Goal: Task Accomplishment & Management: Manage account settings

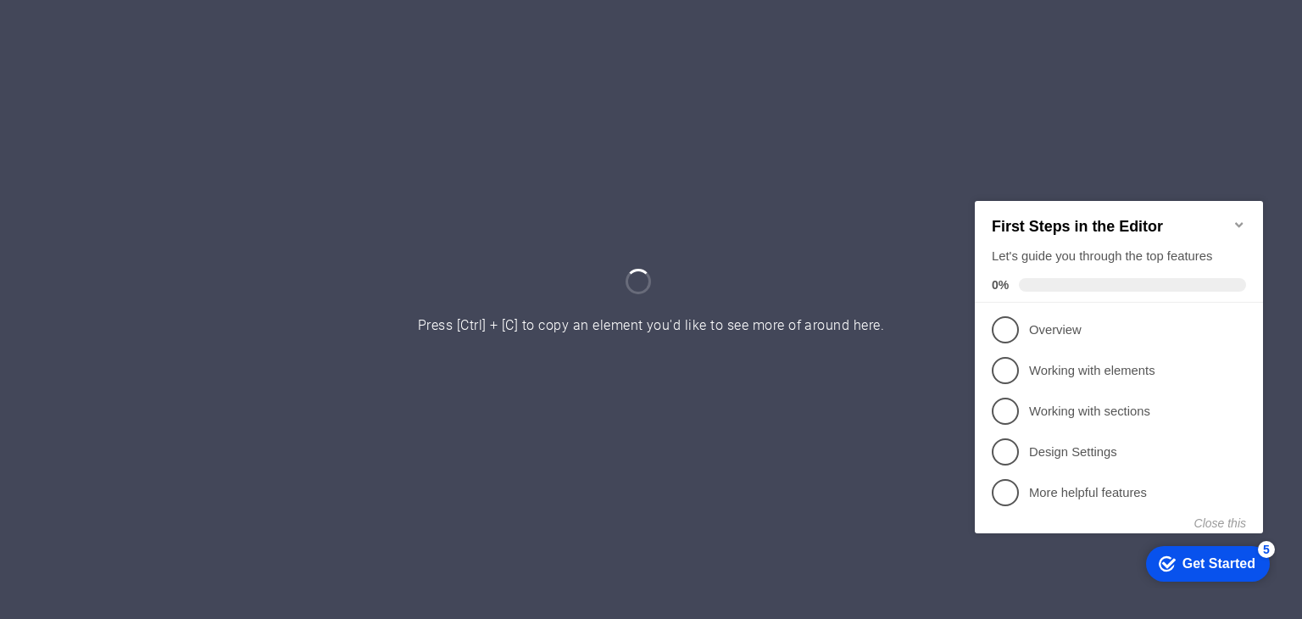
click at [898, 554] on div at bounding box center [651, 309] width 1302 height 619
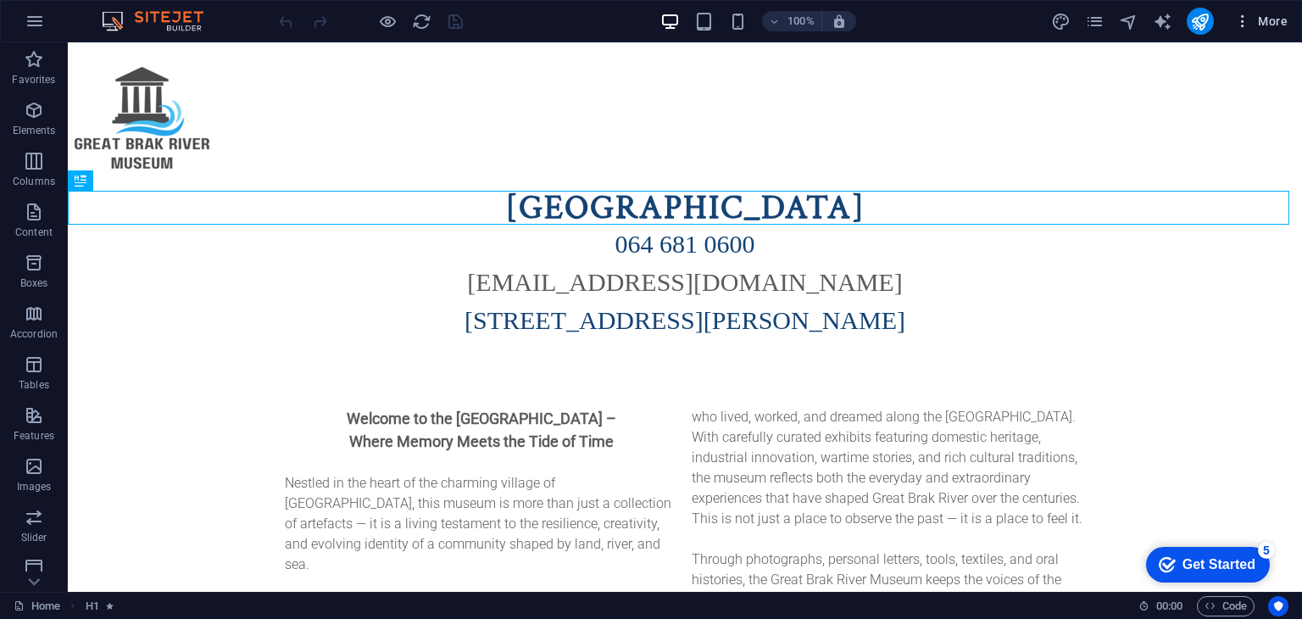
click at [1241, 21] on icon "button" at bounding box center [1242, 21] width 17 height 17
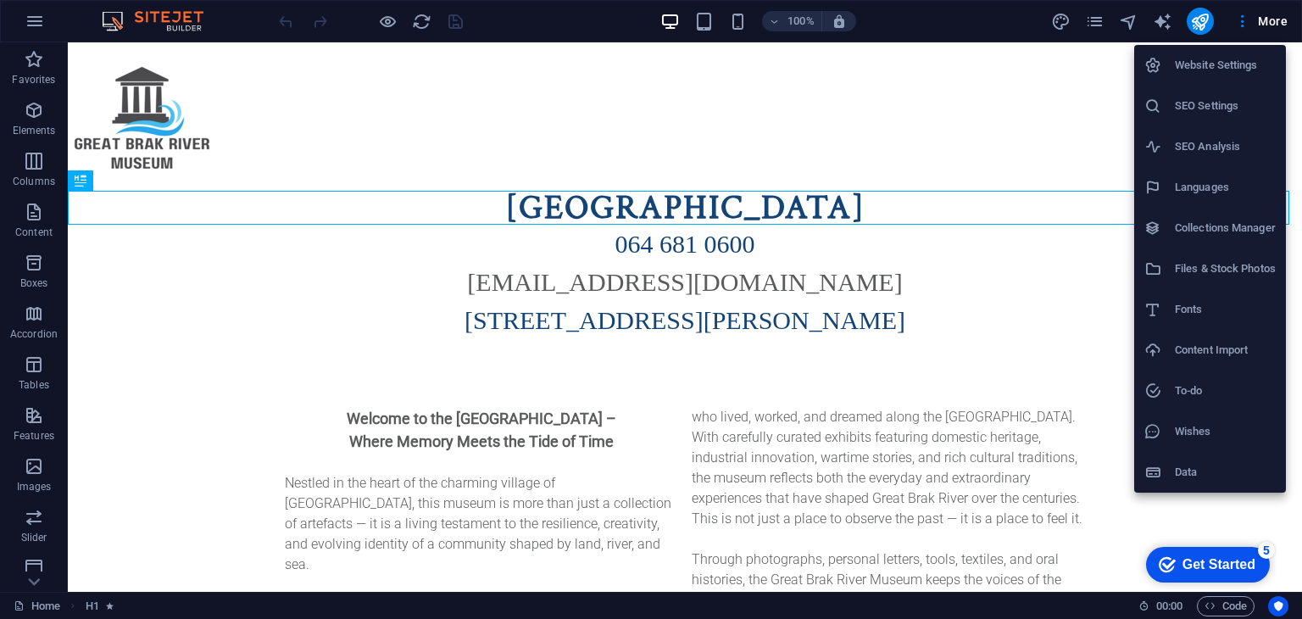
click at [1083, 113] on div at bounding box center [651, 309] width 1302 height 619
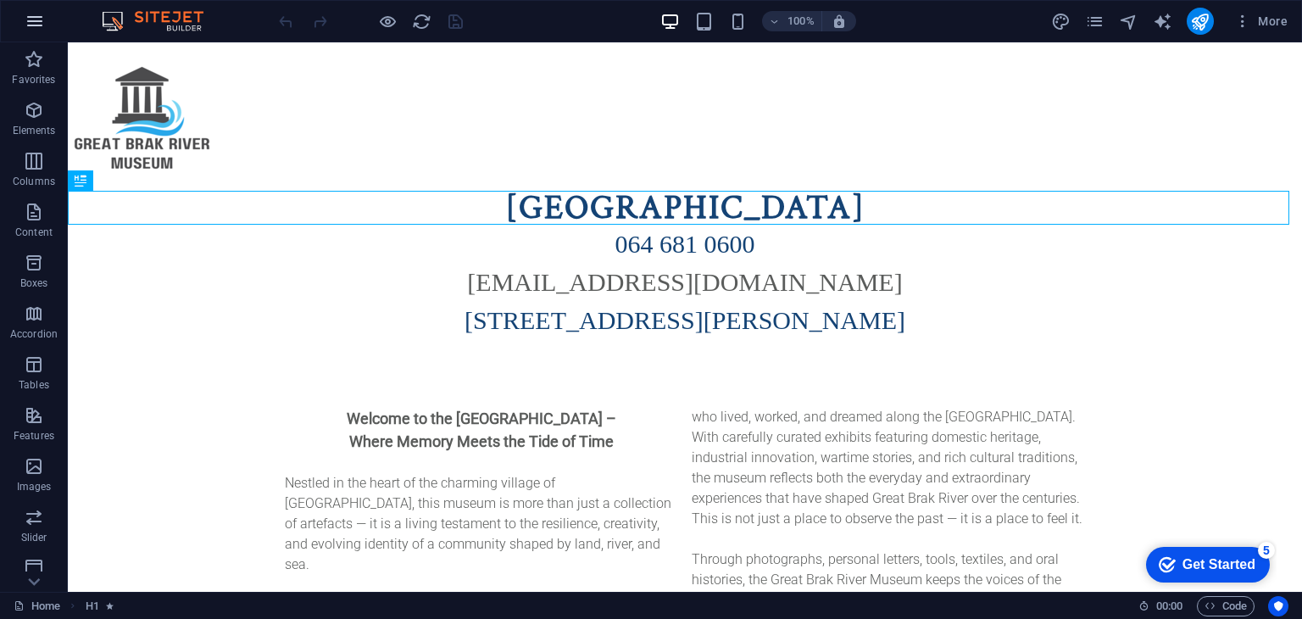
click at [31, 24] on icon "button" at bounding box center [35, 21] width 20 height 20
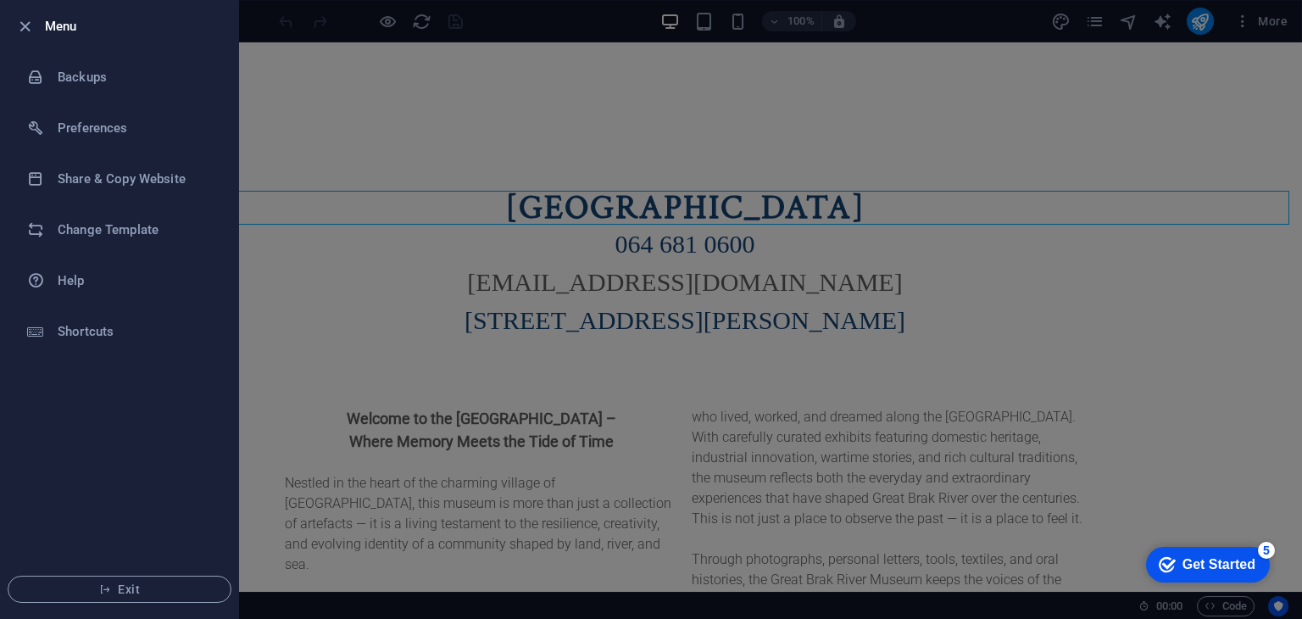
click at [280, 99] on div at bounding box center [651, 309] width 1302 height 619
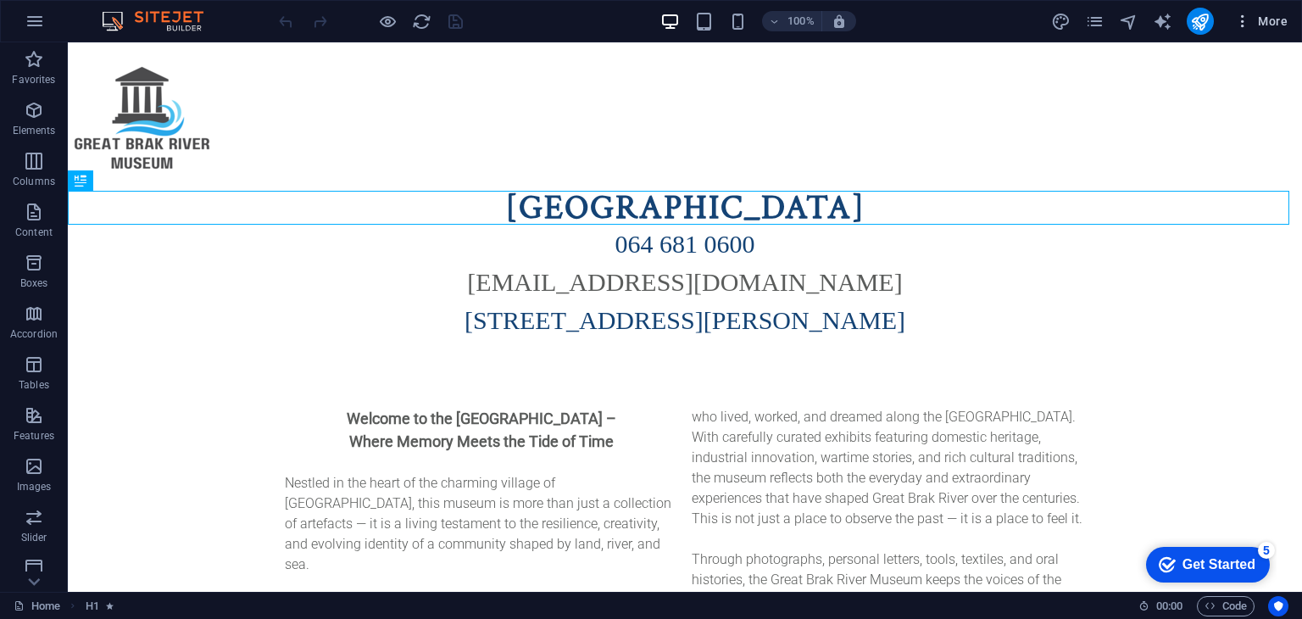
click at [1271, 19] on span "More" at bounding box center [1260, 21] width 53 height 17
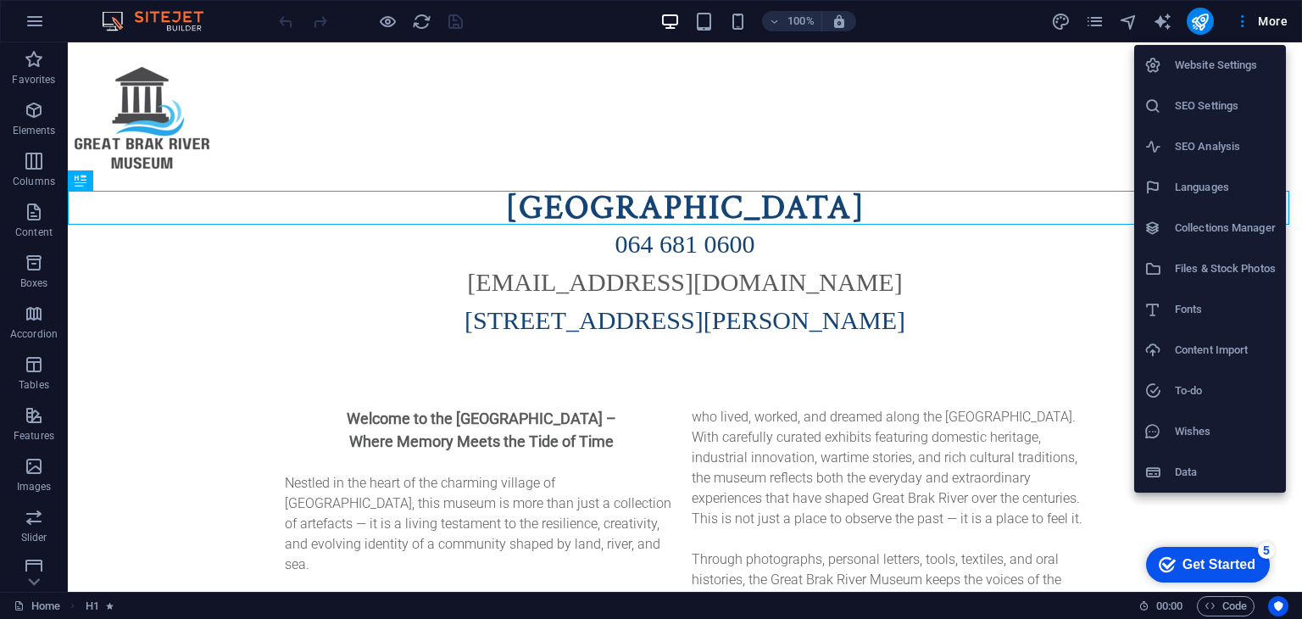
click at [1247, 65] on h6 "Website Settings" at bounding box center [1224, 65] width 101 height 20
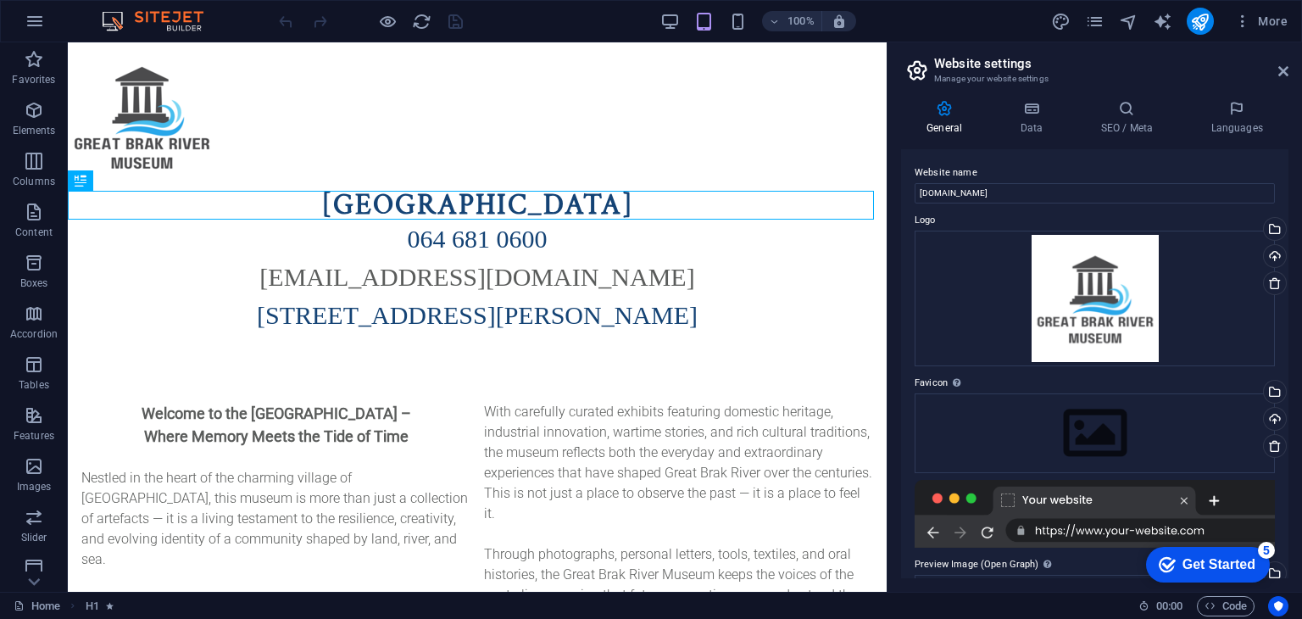
drag, startPoint x: 1287, startPoint y: 165, endPoint x: 1291, endPoint y: 197, distance: 31.6
click at [1291, 197] on div "General Data SEO / Meta Languages Website name [DOMAIN_NAME] Logo Drag files he…" at bounding box center [1094, 338] width 414 height 505
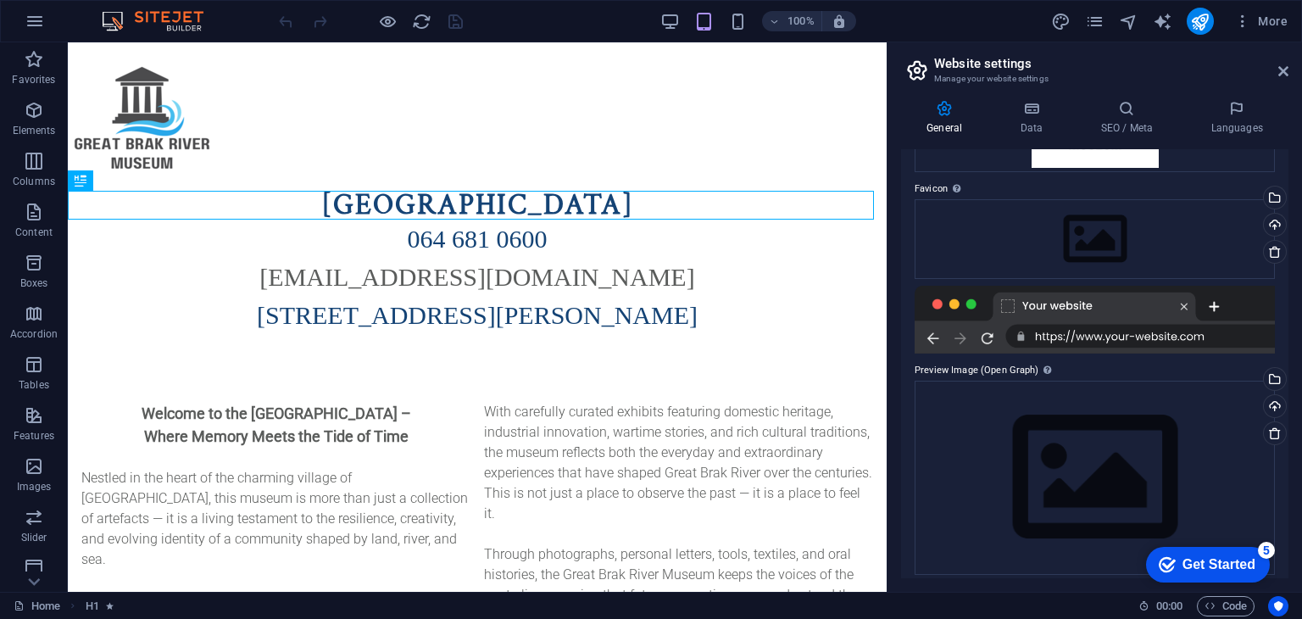
scroll to position [204, 0]
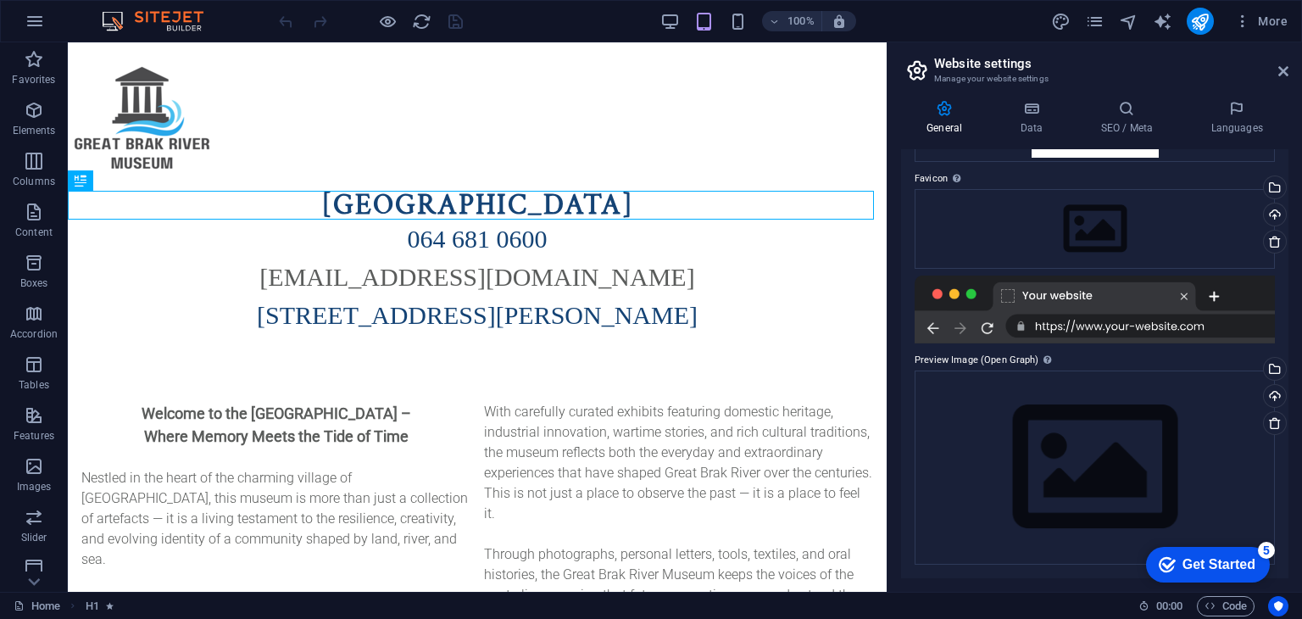
click at [1220, 564] on div "Get Started" at bounding box center [1218, 564] width 73 height 15
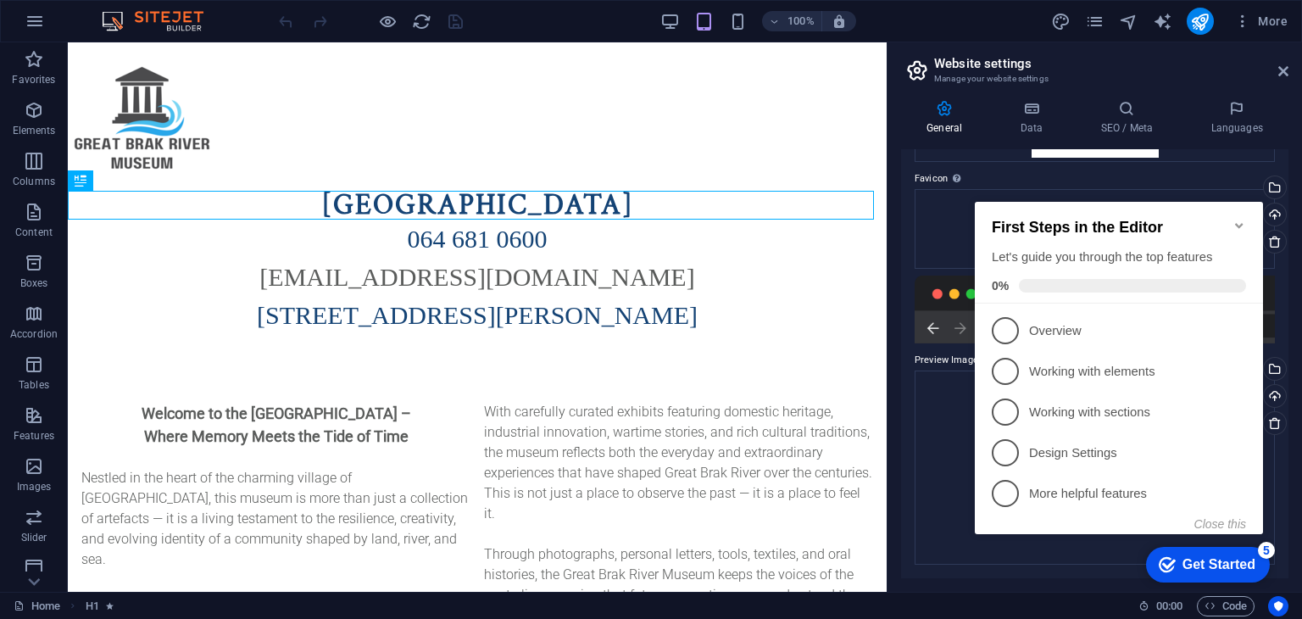
click at [1167, 61] on h2 "Website settings" at bounding box center [1111, 63] width 354 height 15
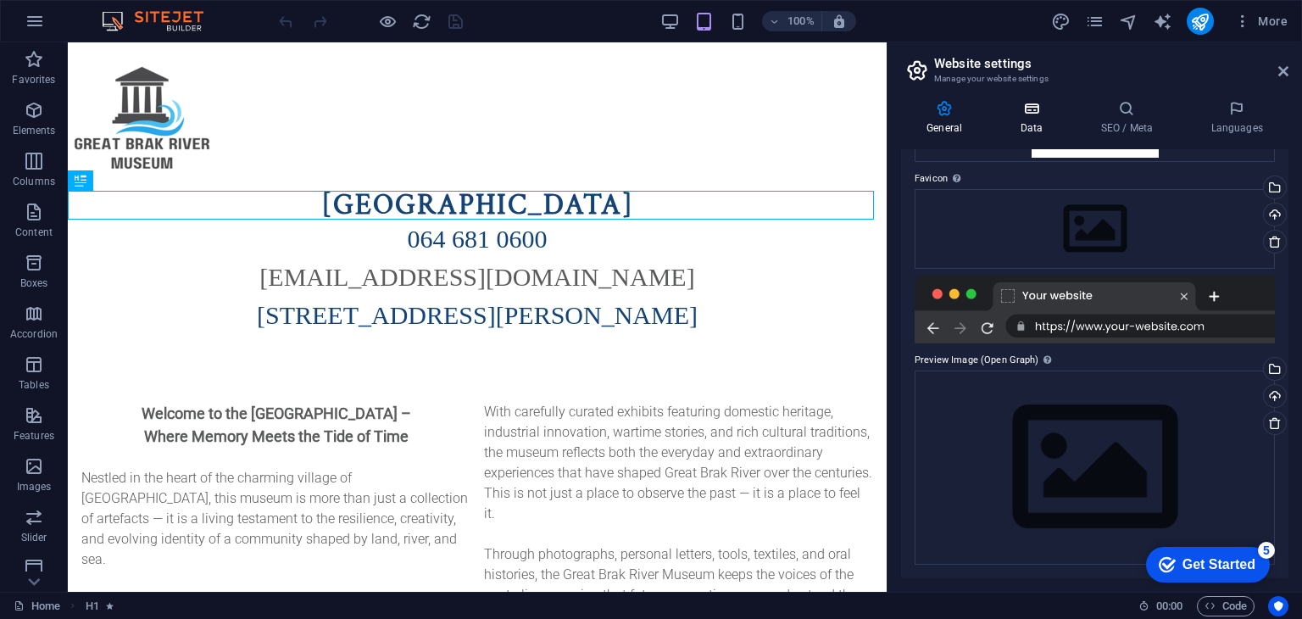
click at [1028, 111] on icon at bounding box center [1031, 108] width 74 height 17
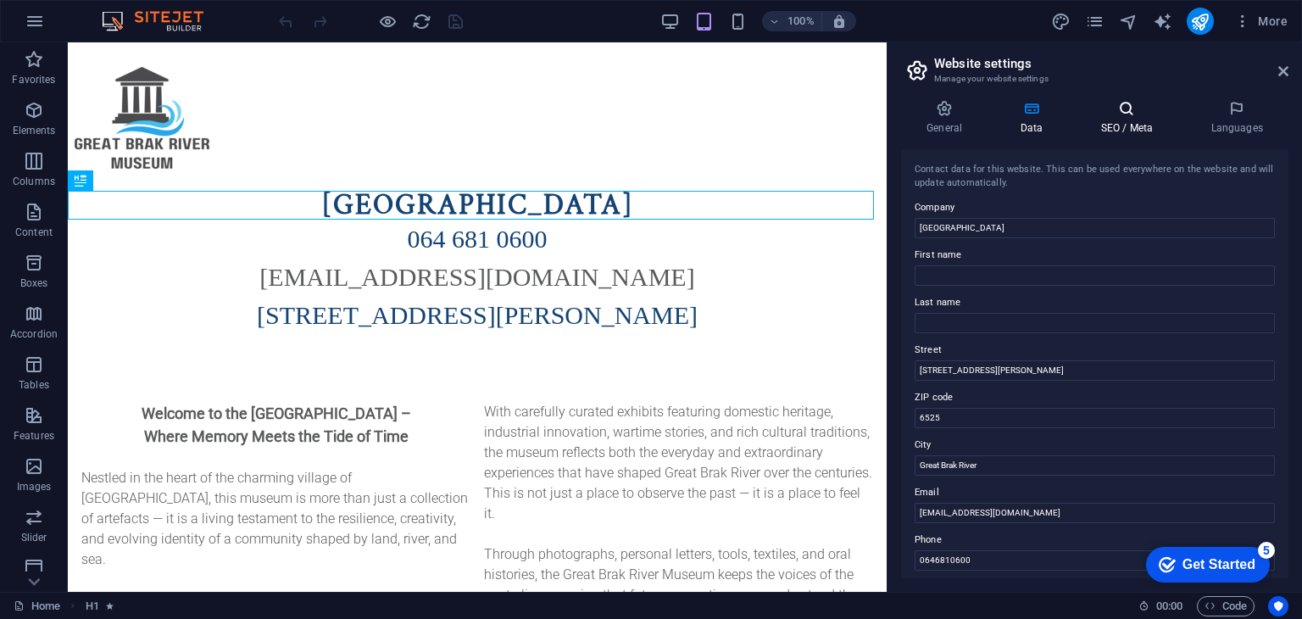
click at [1124, 118] on h4 "SEO / Meta" at bounding box center [1129, 118] width 110 height 36
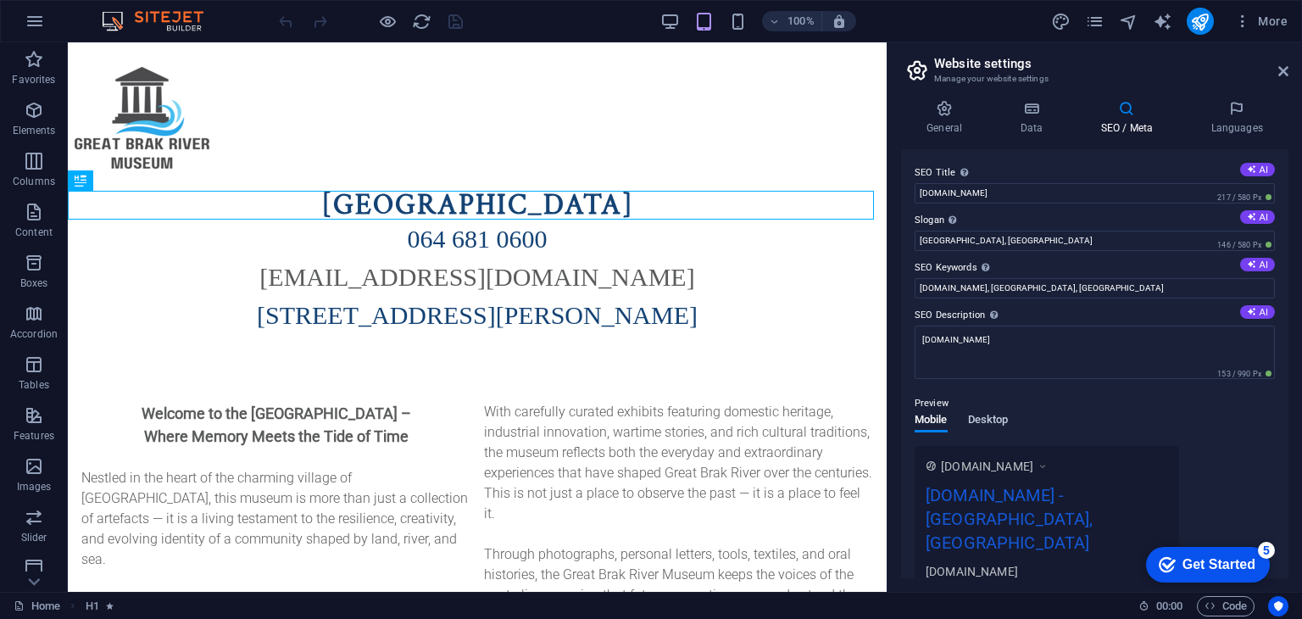
click at [986, 420] on span "Desktop" at bounding box center [988, 421] width 41 height 24
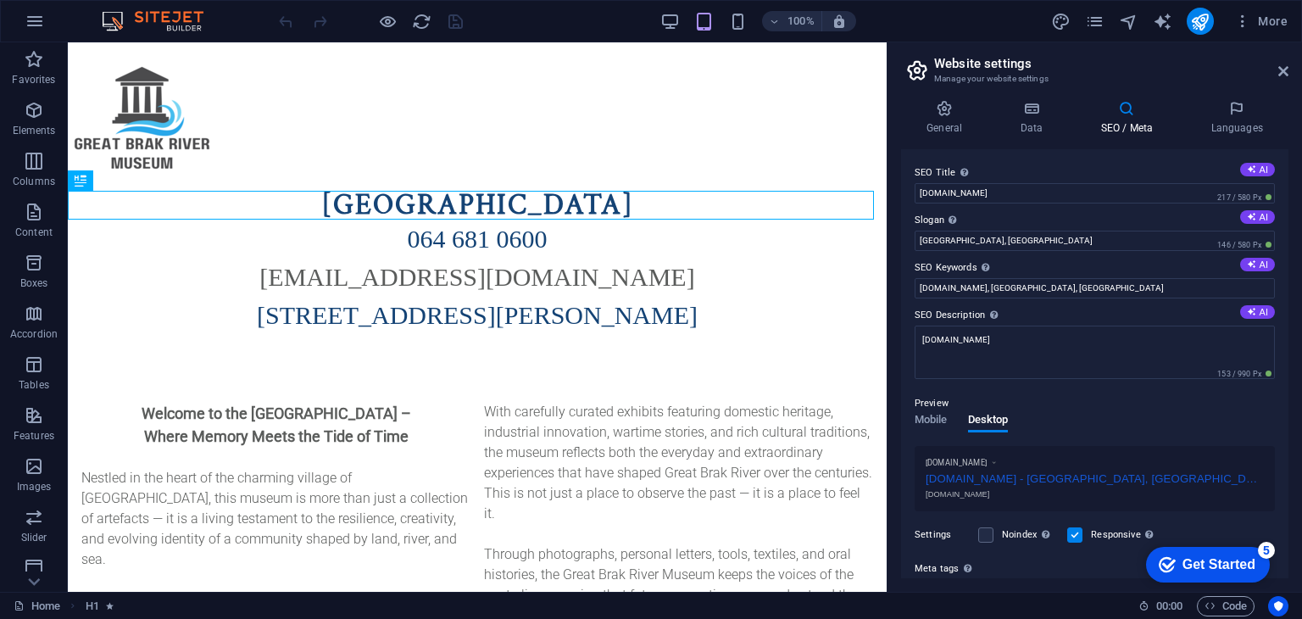
click at [1078, 535] on label at bounding box center [1074, 534] width 15 height 15
click at [0, 0] on input "Responsive Determine whether the website should be responsive based on screen r…" at bounding box center [0, 0] width 0 height 0
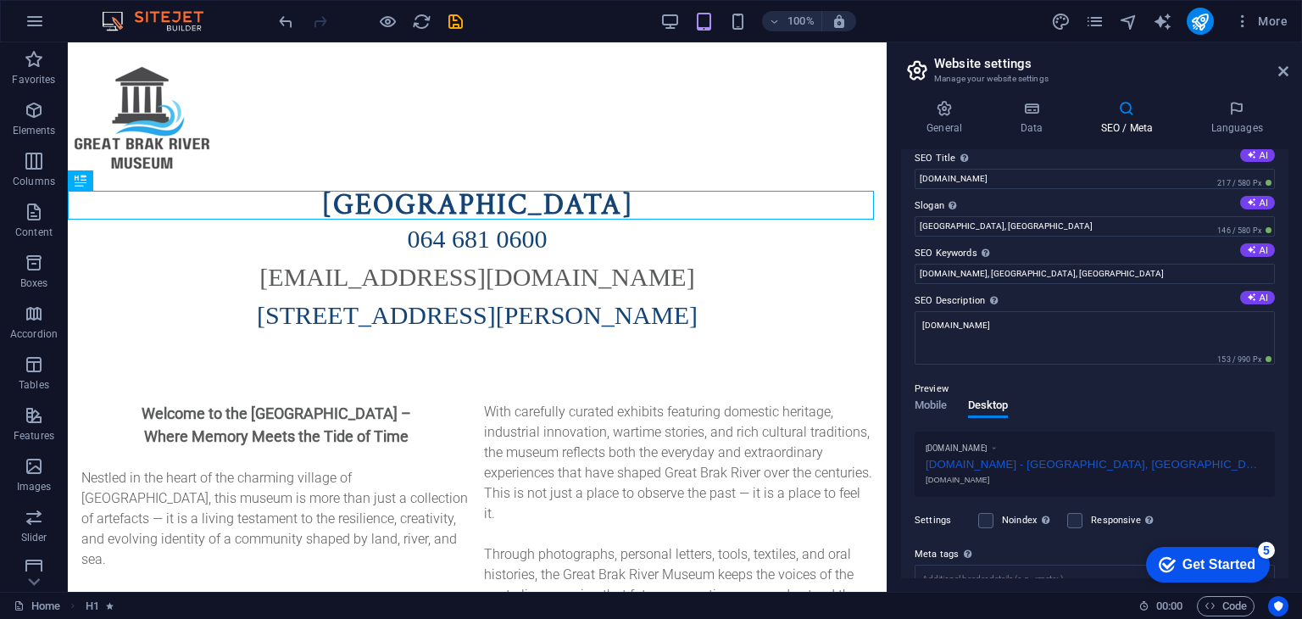
scroll to position [0, 0]
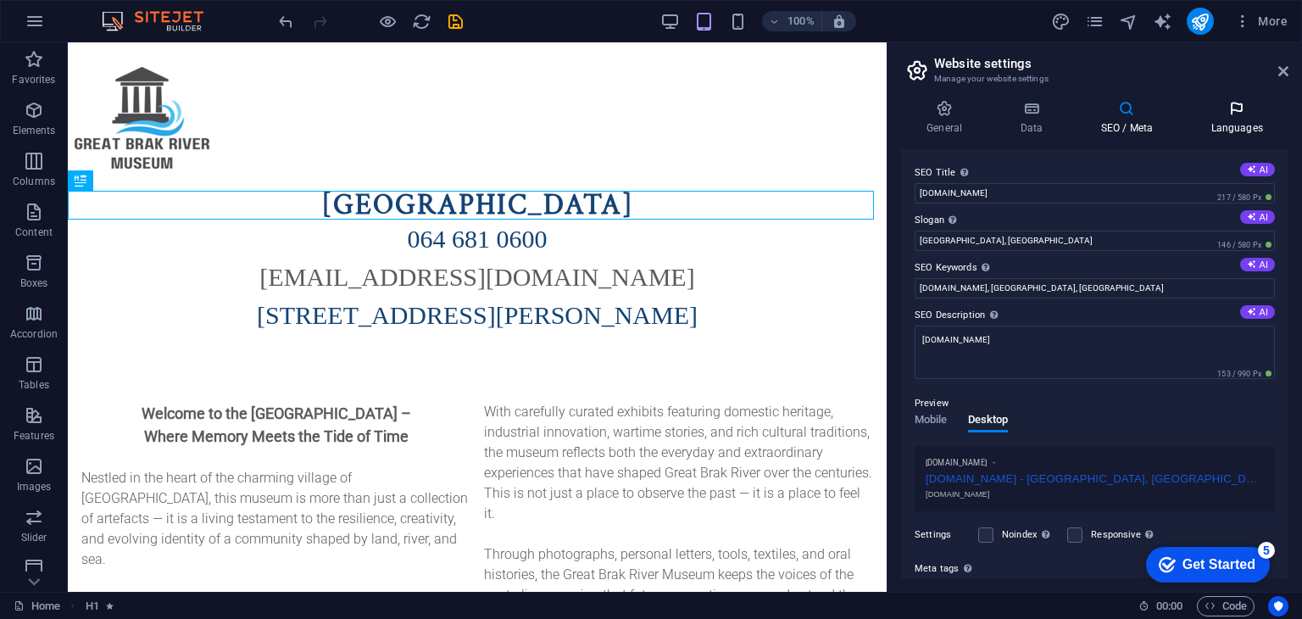
click at [1236, 114] on icon at bounding box center [1236, 108] width 103 height 17
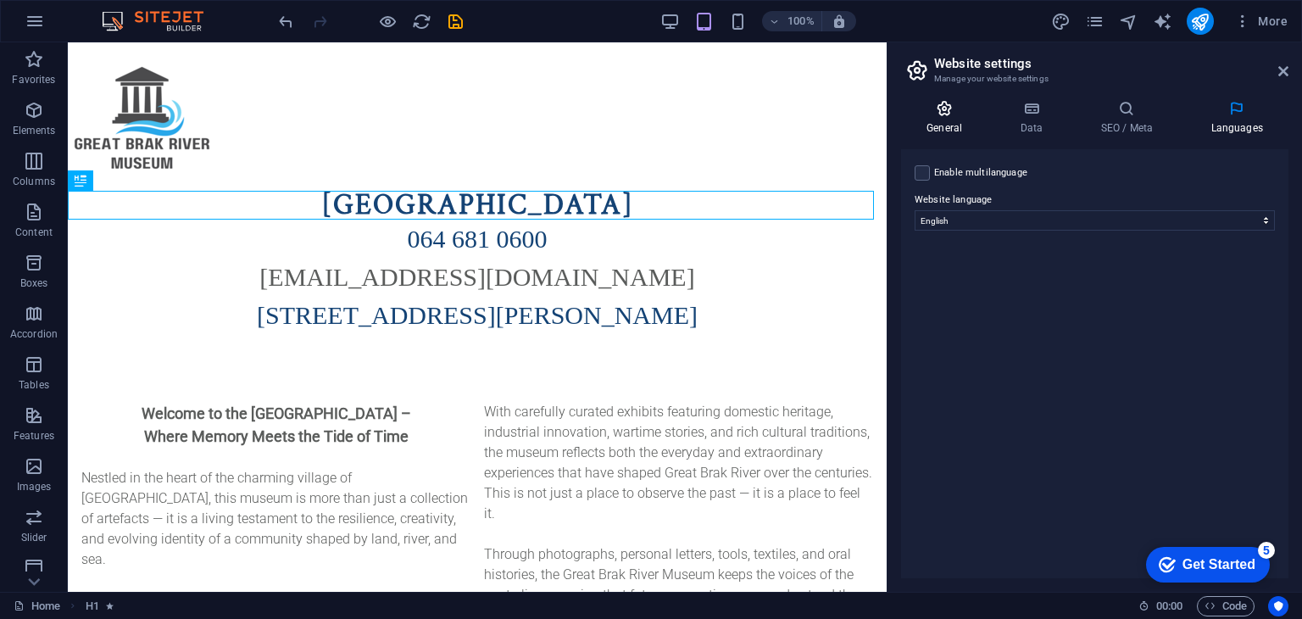
click at [946, 117] on h4 "General" at bounding box center [947, 118] width 93 height 36
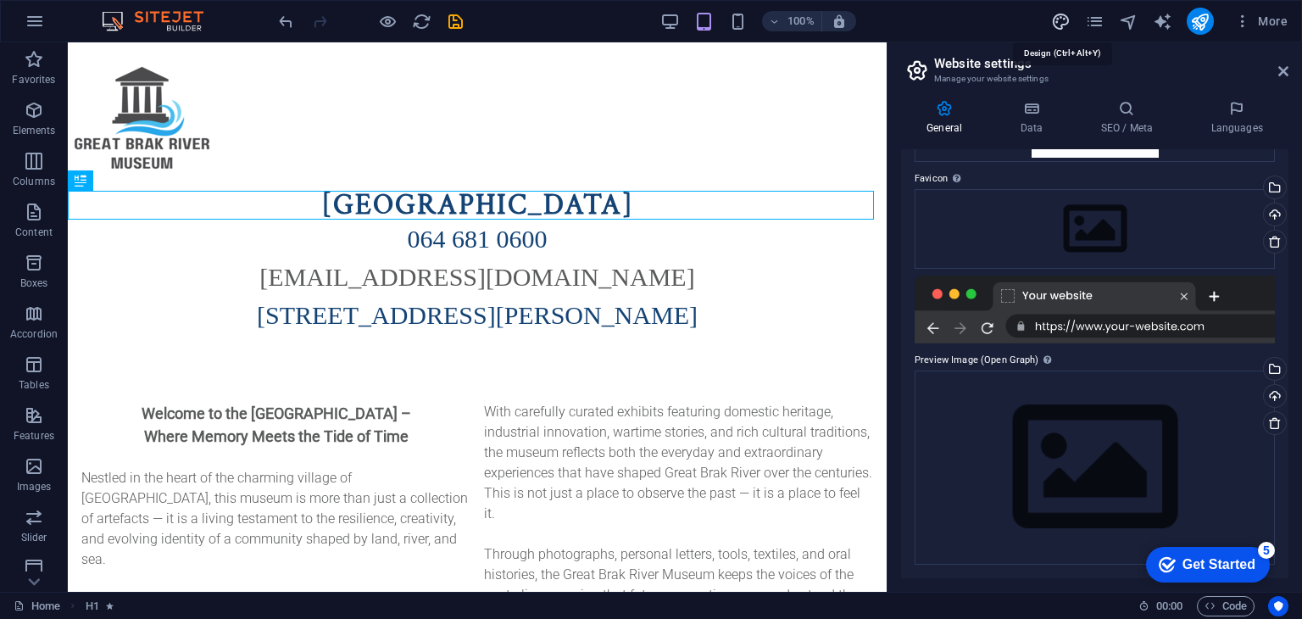
click at [1060, 20] on icon "design" at bounding box center [1060, 21] width 19 height 19
select select "800"
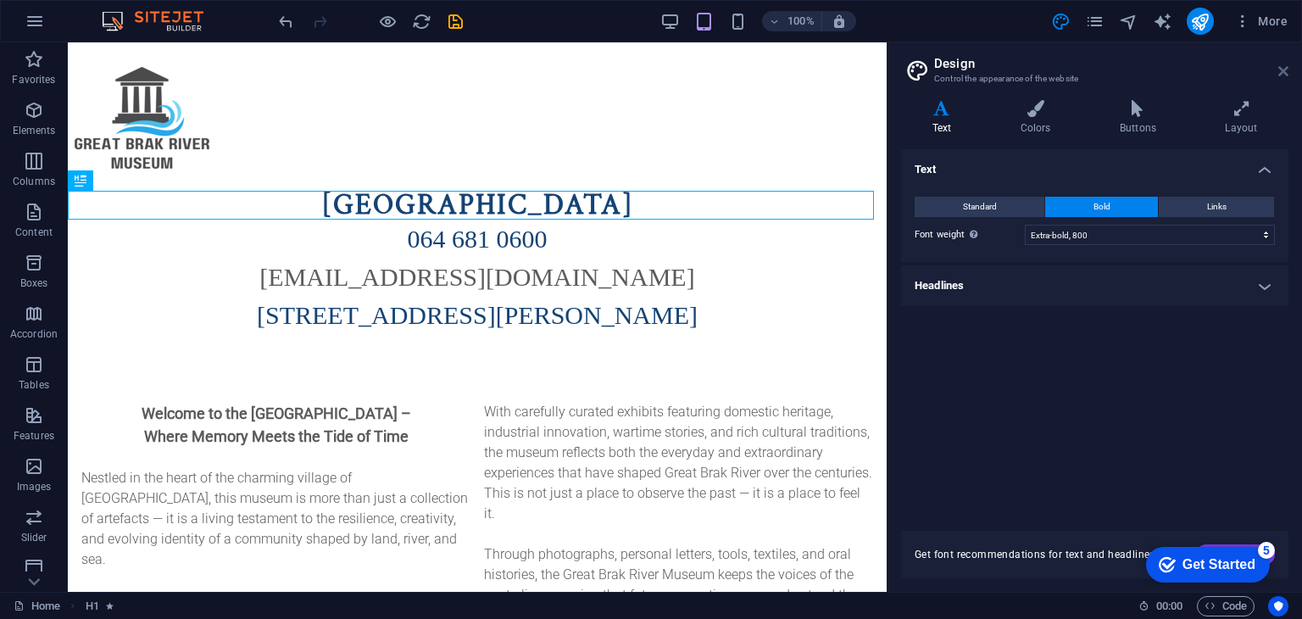
click at [1280, 74] on icon at bounding box center [1283, 71] width 10 height 14
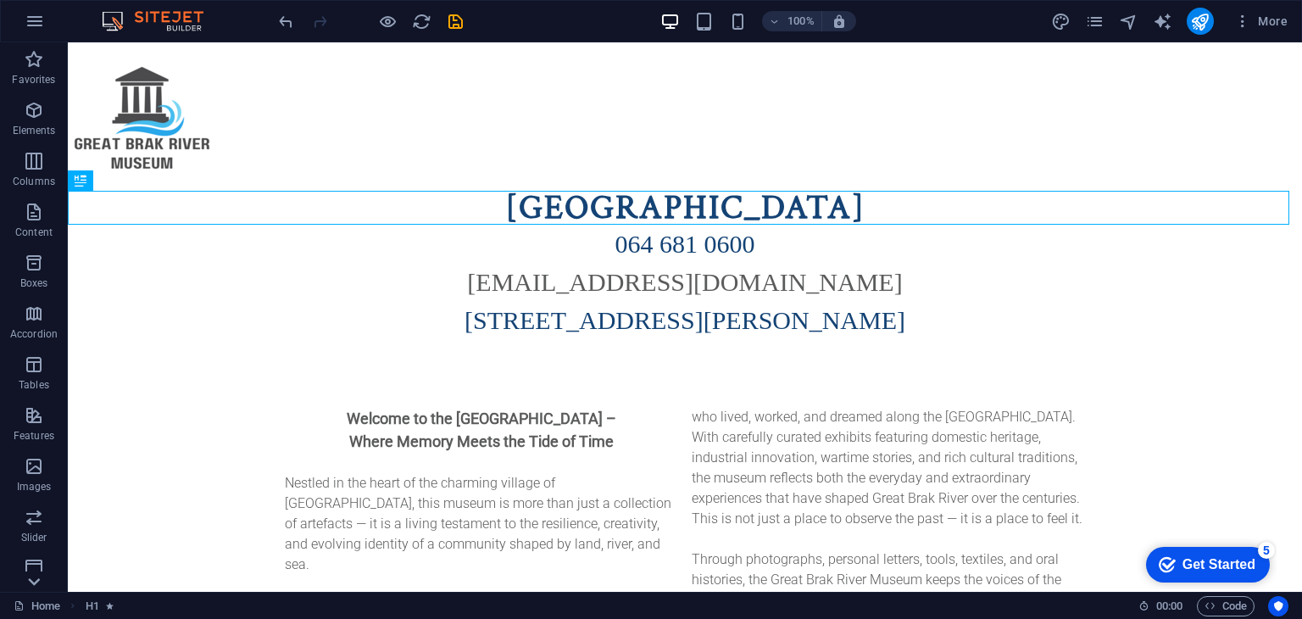
click at [34, 577] on icon at bounding box center [34, 581] width 24 height 24
click at [1197, 21] on icon "publish" at bounding box center [1199, 21] width 19 height 19
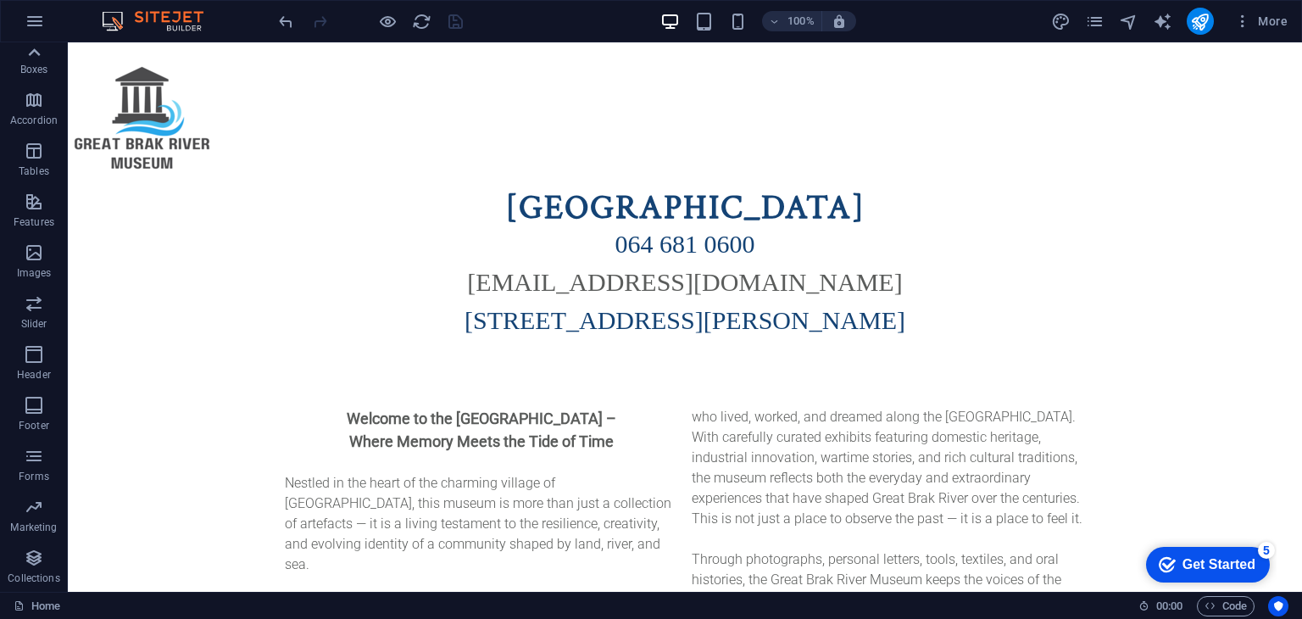
click at [34, 52] on icon at bounding box center [34, 53] width 24 height 24
click at [34, 52] on div "Favorites Elements Columns Content Boxes Accordion Tables Features Images Slide…" at bounding box center [34, 316] width 68 height 549
click at [34, 52] on icon "button" at bounding box center [34, 59] width 20 height 20
